Goal: Transaction & Acquisition: Purchase product/service

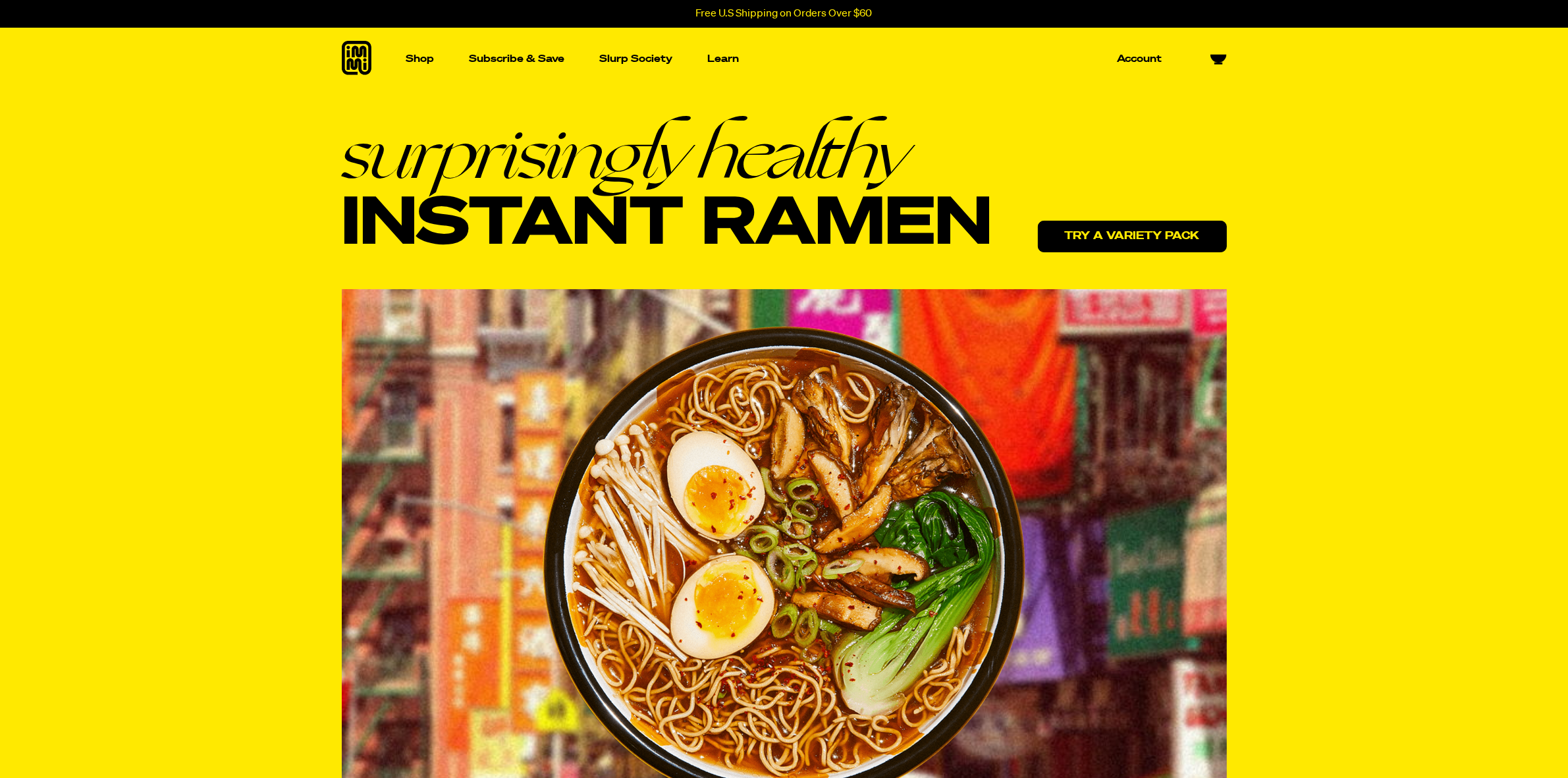
click at [1078, 245] on link "Try a variety pack" at bounding box center [1133, 236] width 189 height 31
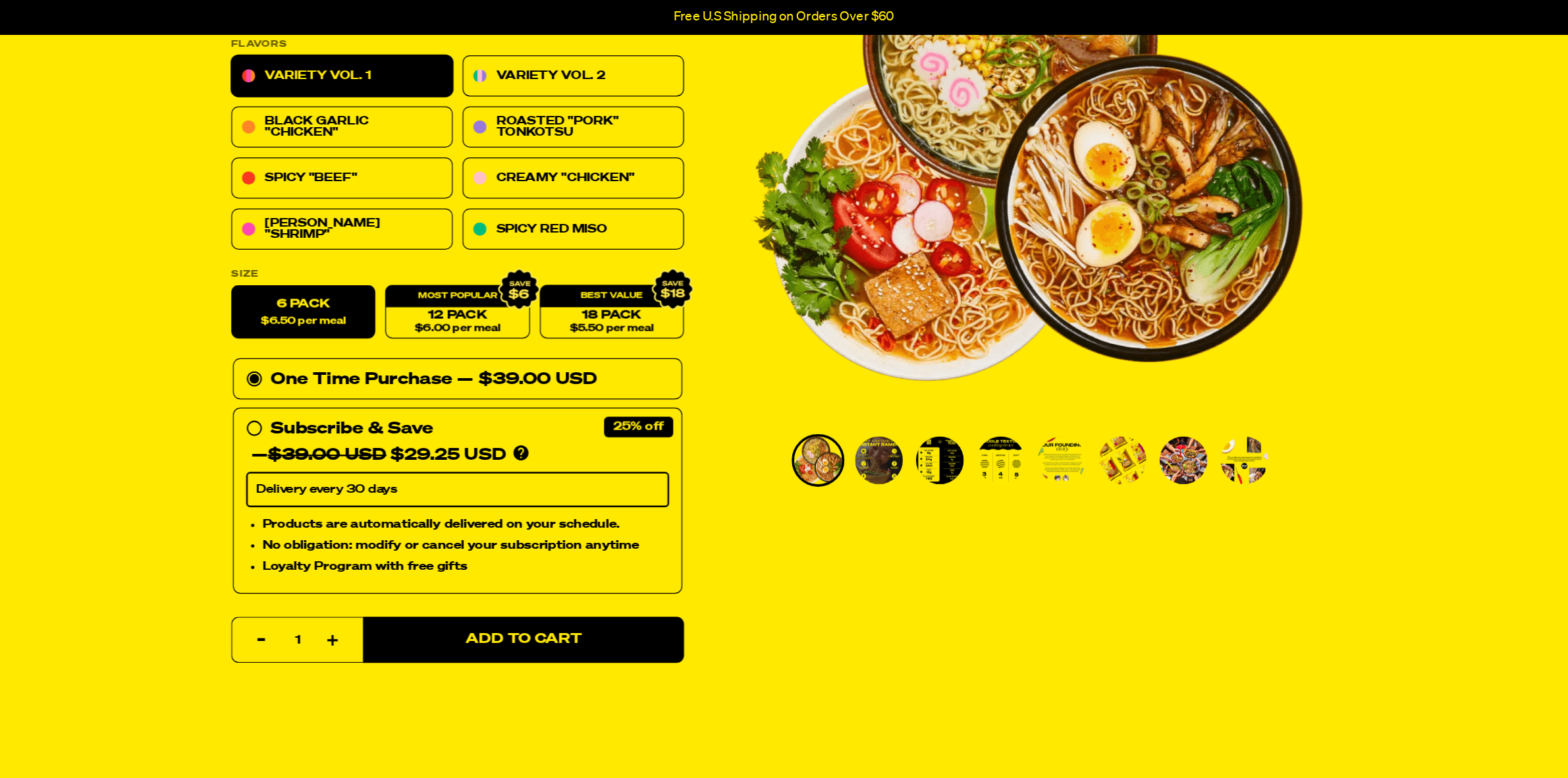
scroll to position [198, 0]
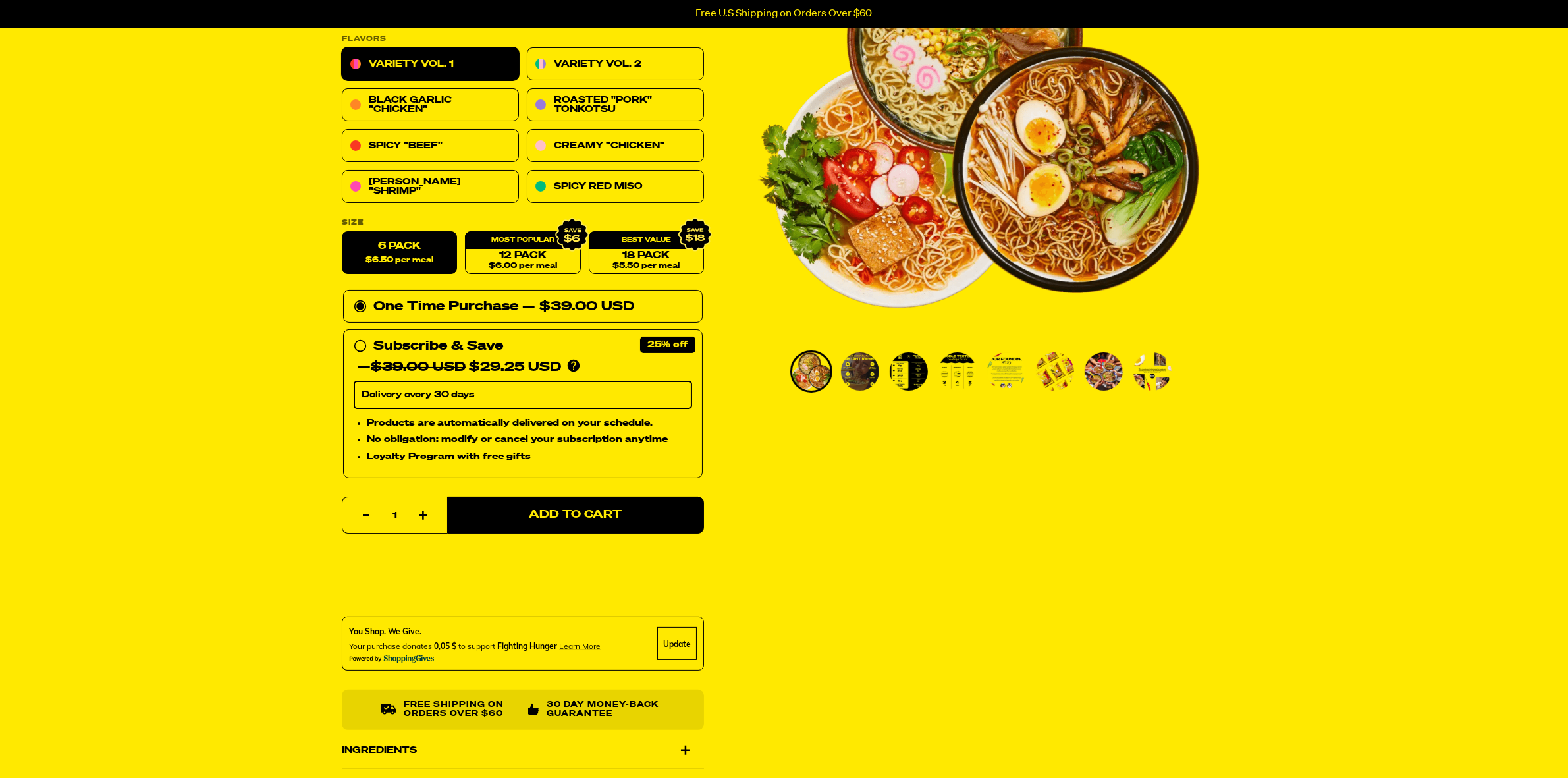
drag, startPoint x: 1159, startPoint y: 116, endPoint x: 1148, endPoint y: 498, distance: 382.2
click at [1148, 498] on div "Variety Vol. 1 4240 reviews 24g Protein, 5g Net Carbs, 100% Plant Based Variety…" at bounding box center [784, 521] width 948 height 1257
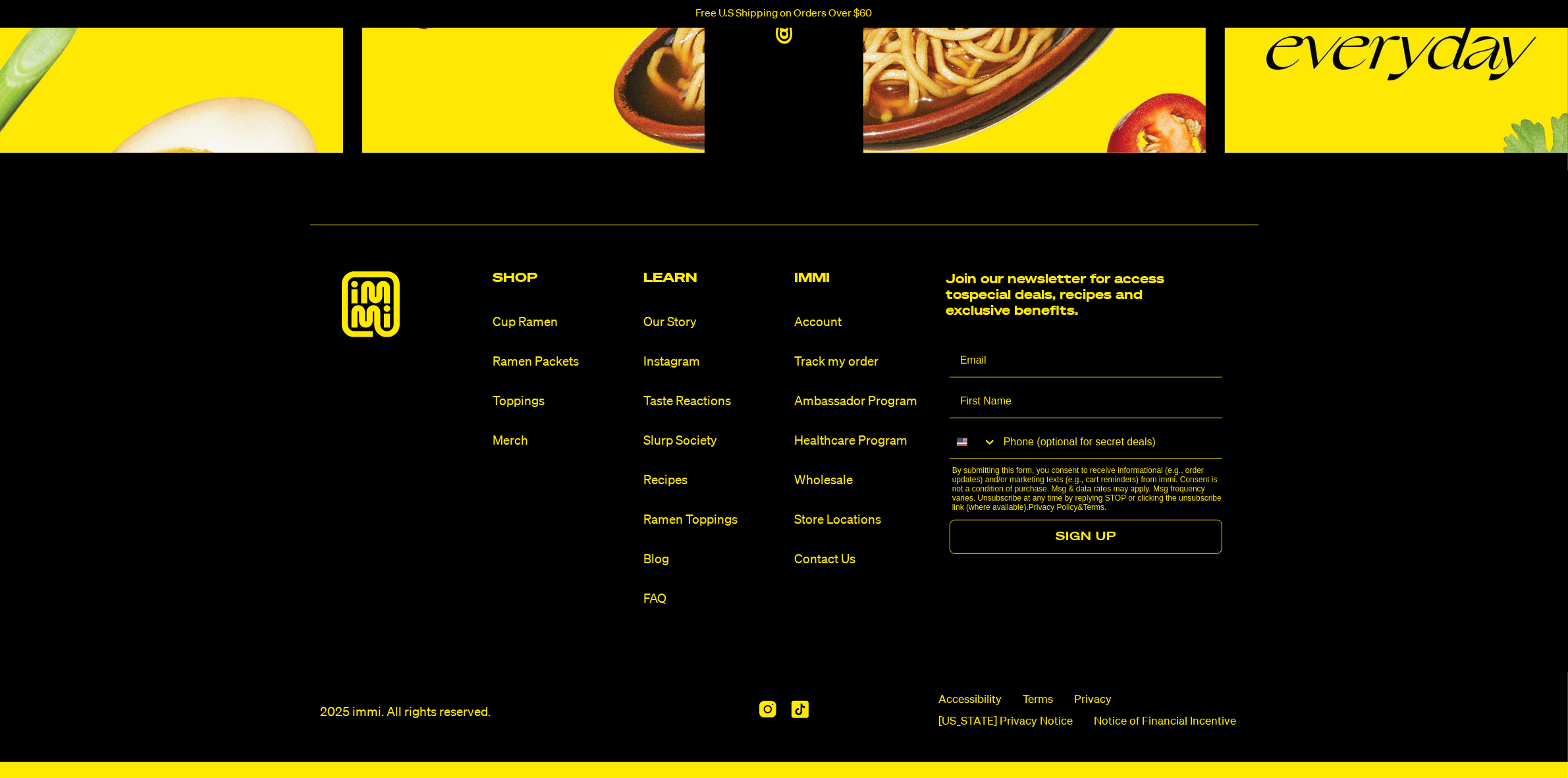
scroll to position [7030, 0]
